Goal: Find specific page/section: Find specific page/section

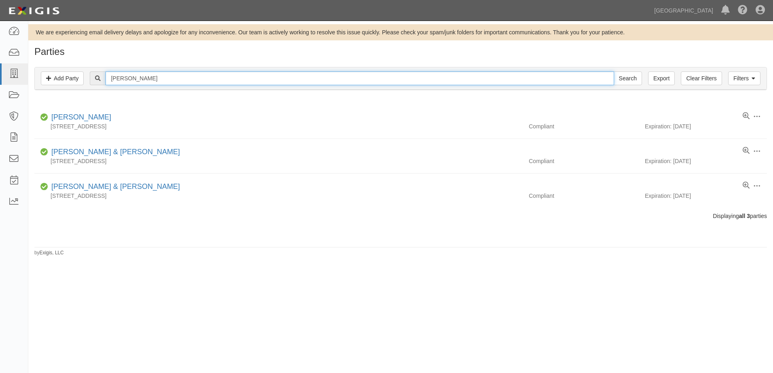
drag, startPoint x: 158, startPoint y: 79, endPoint x: -112, endPoint y: 78, distance: 270.0
click at [0, 78] on html "Toggle navigation Dashboard Inbox Parties Agreements Coverages Documents Messag…" at bounding box center [386, 180] width 773 height 361
type input "[PERSON_NAME]"
click at [614, 72] on input "Search" at bounding box center [628, 79] width 28 height 14
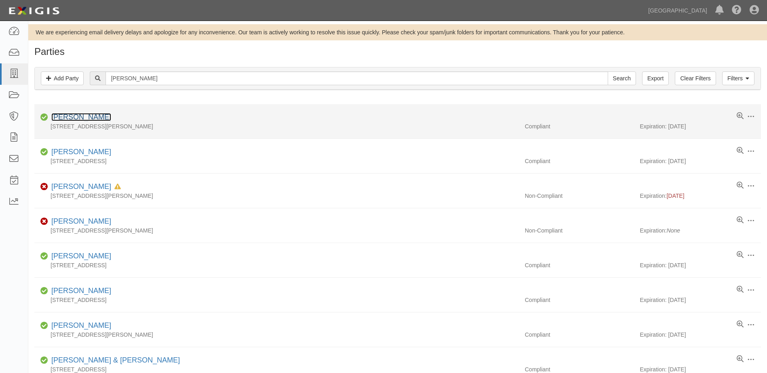
click at [83, 115] on link "[PERSON_NAME]" at bounding box center [81, 117] width 60 height 8
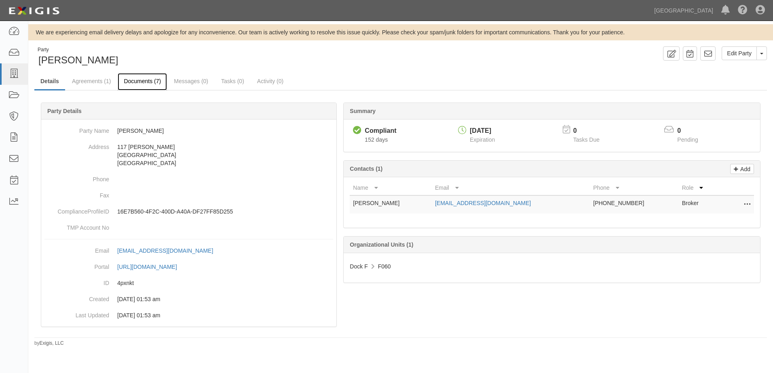
click at [153, 80] on link "Documents (7)" at bounding box center [142, 81] width 49 height 17
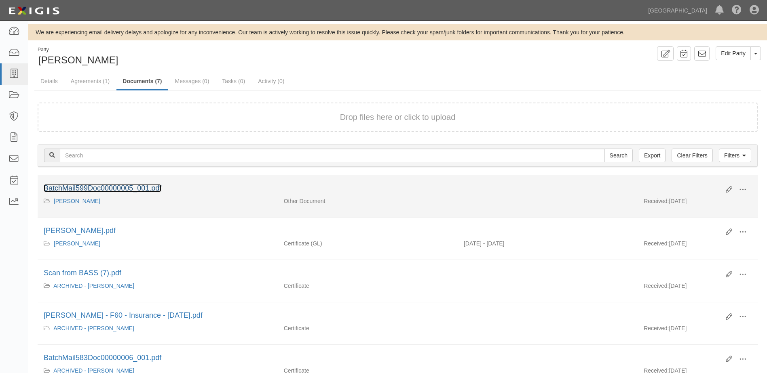
click at [121, 188] on link "BatchMail599Doc00000005_001.pdf" at bounding box center [103, 188] width 118 height 8
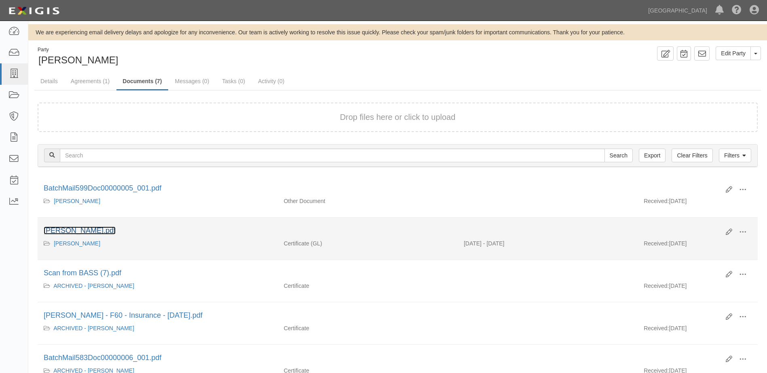
click at [67, 228] on link "Steven Gordon.pdf" at bounding box center [80, 231] width 72 height 8
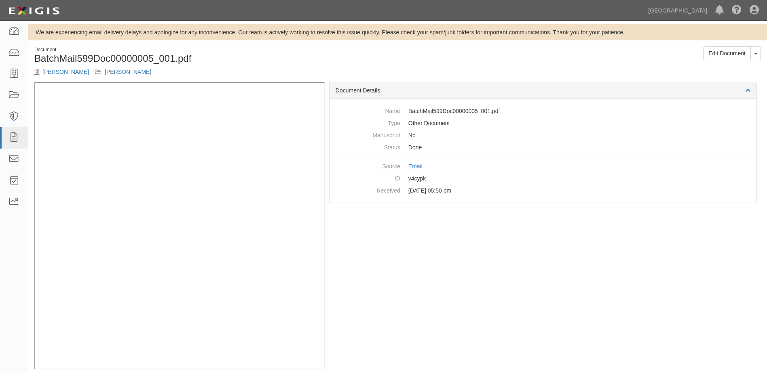
scroll to position [8, 0]
